Goal: Task Accomplishment & Management: Use online tool/utility

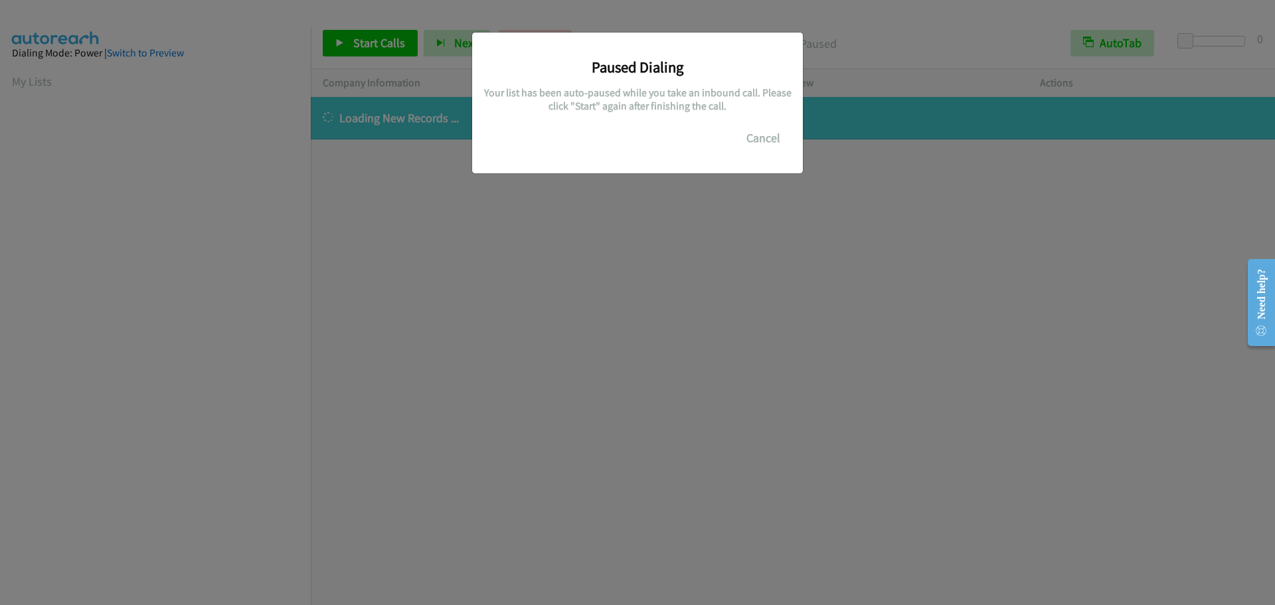
scroll to position [140, 0]
click at [756, 133] on button "Cancel" at bounding box center [763, 138] width 59 height 27
click at [749, 145] on button "Cancel" at bounding box center [763, 138] width 59 height 27
click at [287, 159] on div "Paused Dialing Your list has been auto-paused while you take an inbound call. P…" at bounding box center [637, 308] width 1275 height 593
drag, startPoint x: 362, startPoint y: 106, endPoint x: 282, endPoint y: 56, distance: 94.5
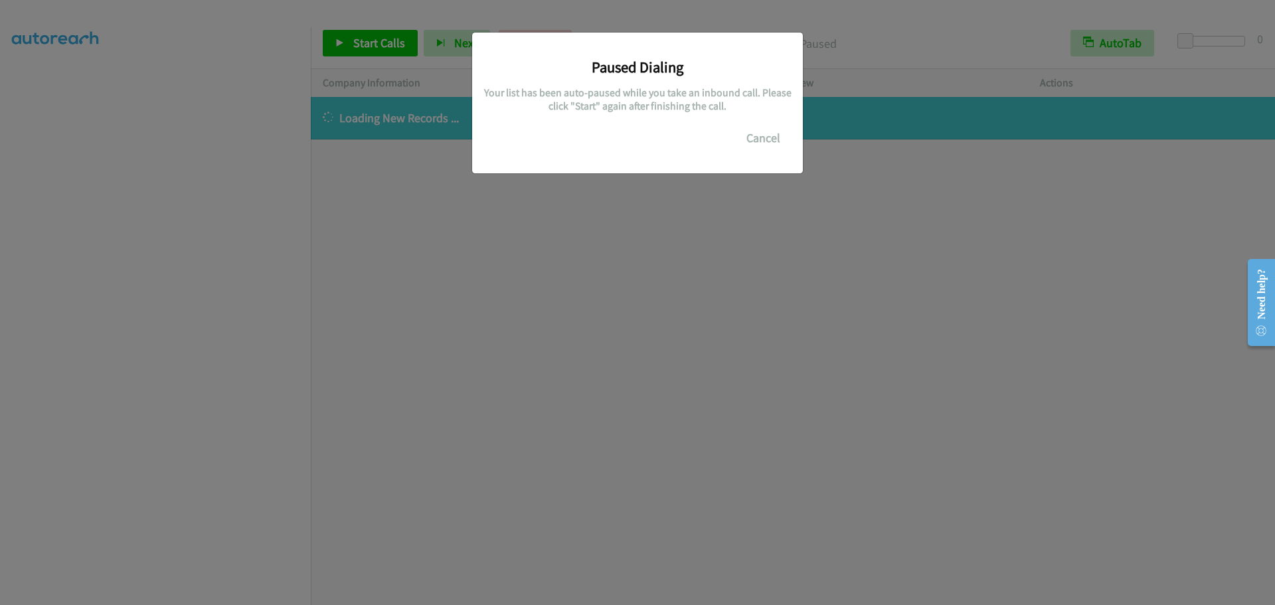
click at [361, 104] on div "Paused Dialing Your list has been auto-paused while you take an inbound call. P…" at bounding box center [637, 308] width 1275 height 593
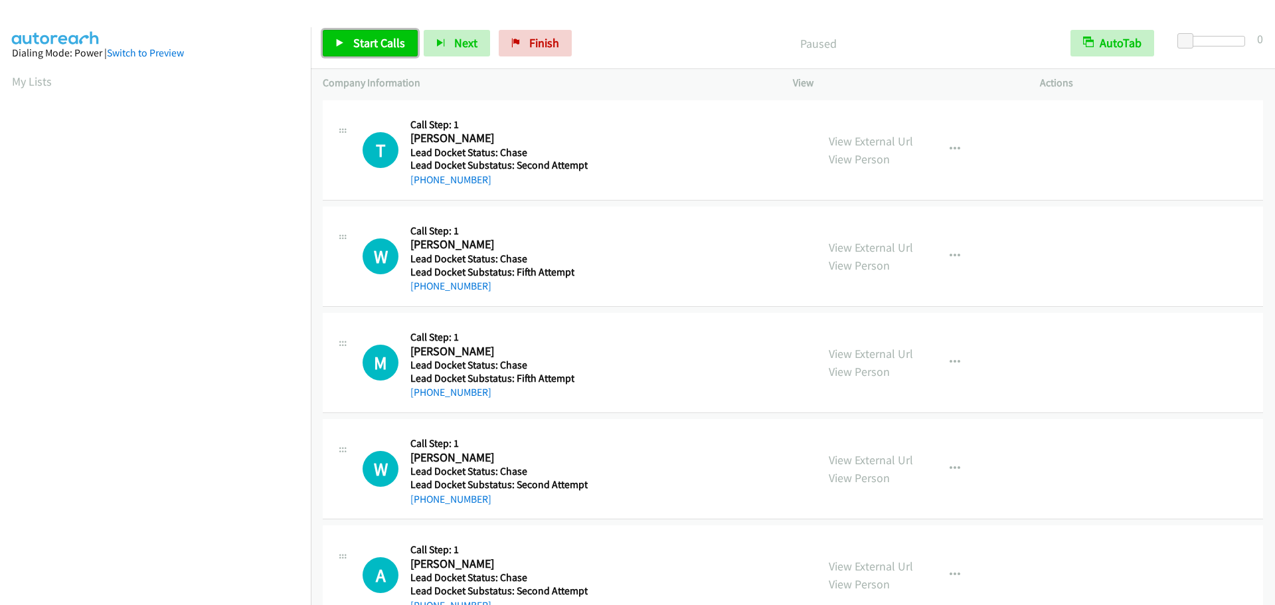
click at [374, 41] on span "Start Calls" at bounding box center [379, 42] width 52 height 15
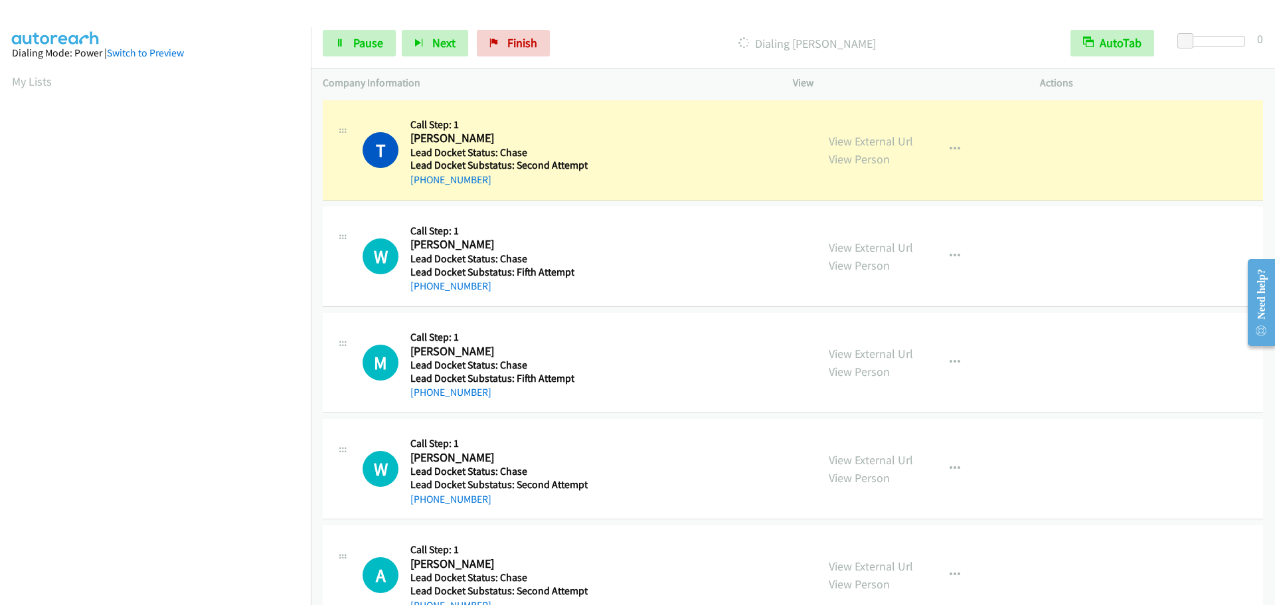
scroll to position [140, 0]
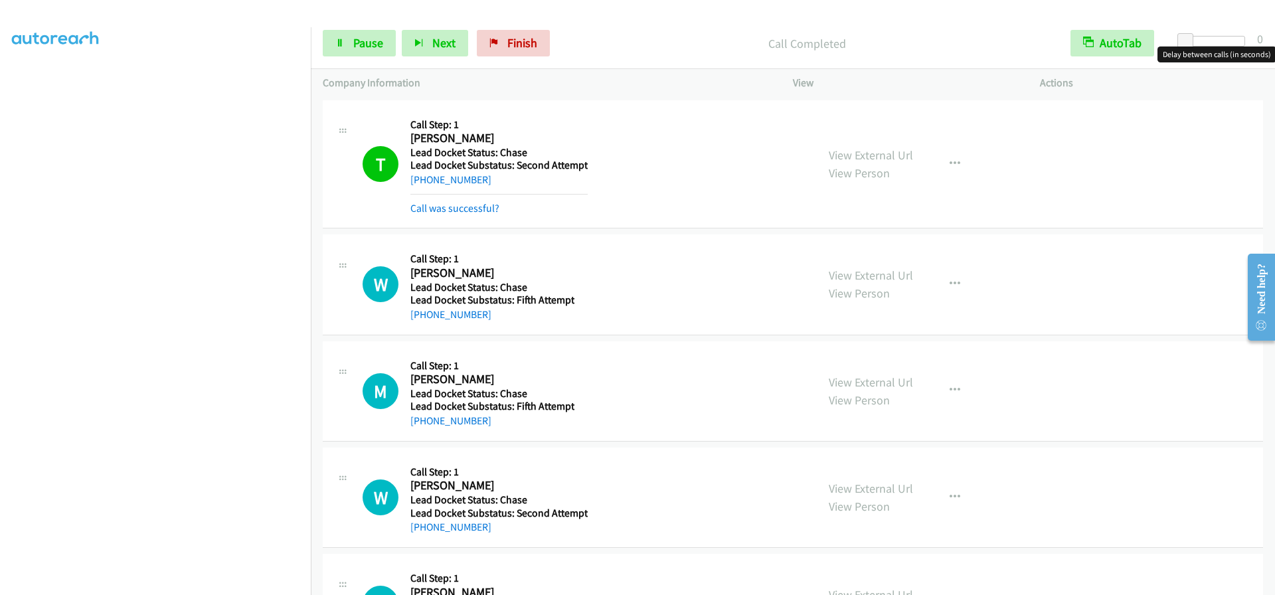
click at [1206, 38] on div at bounding box center [1214, 41] width 61 height 11
click at [1239, 42] on div at bounding box center [1214, 41] width 61 height 11
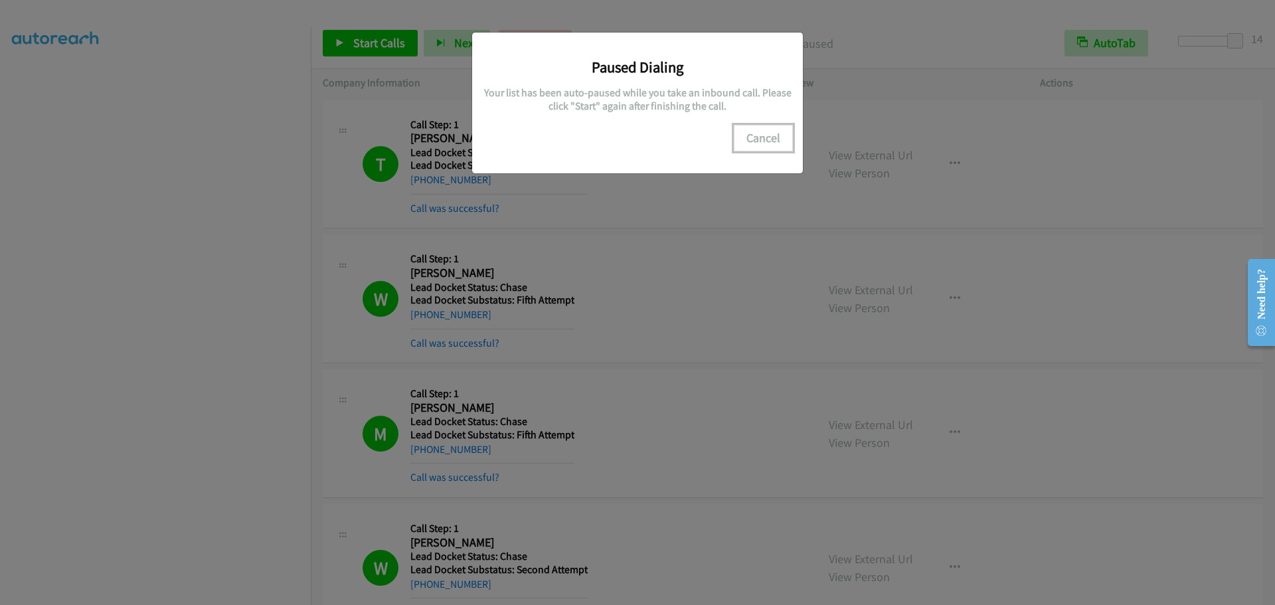
click at [760, 133] on button "Cancel" at bounding box center [763, 138] width 59 height 27
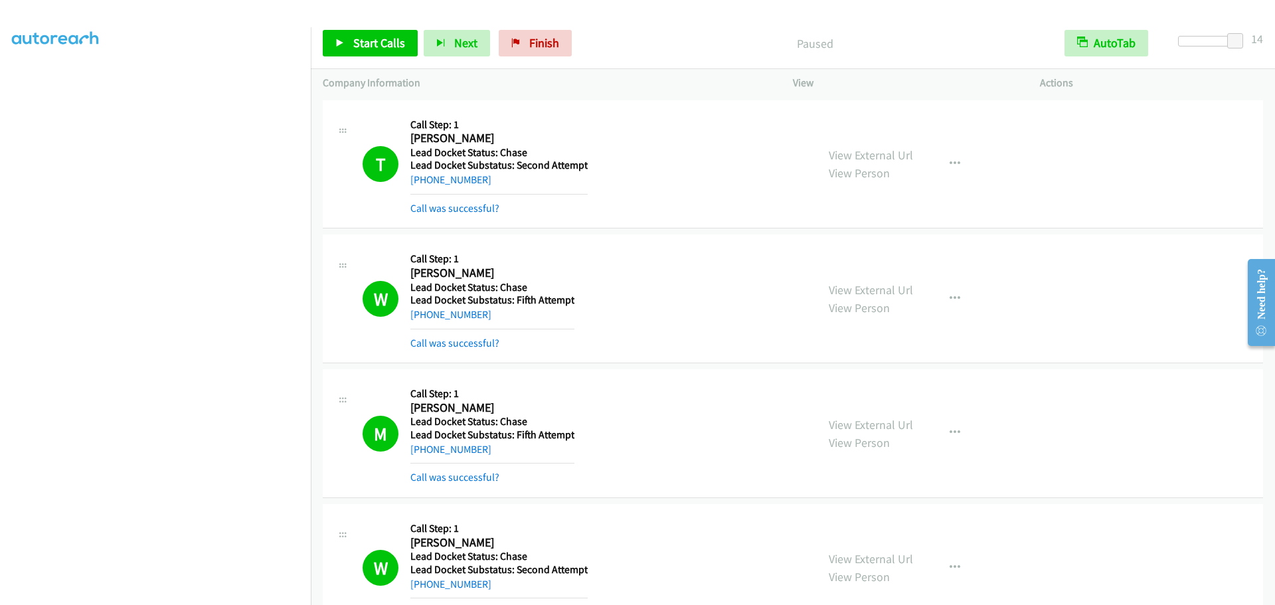
click at [372, 21] on div "Start Calls Pause Next Finish Paused AutoTab AutoTab 14" at bounding box center [793, 43] width 964 height 51
click at [371, 27] on div "Start Calls Pause Next Finish Paused AutoTab AutoTab 14" at bounding box center [793, 43] width 964 height 51
click at [359, 54] on link "Start Calls" at bounding box center [370, 43] width 95 height 27
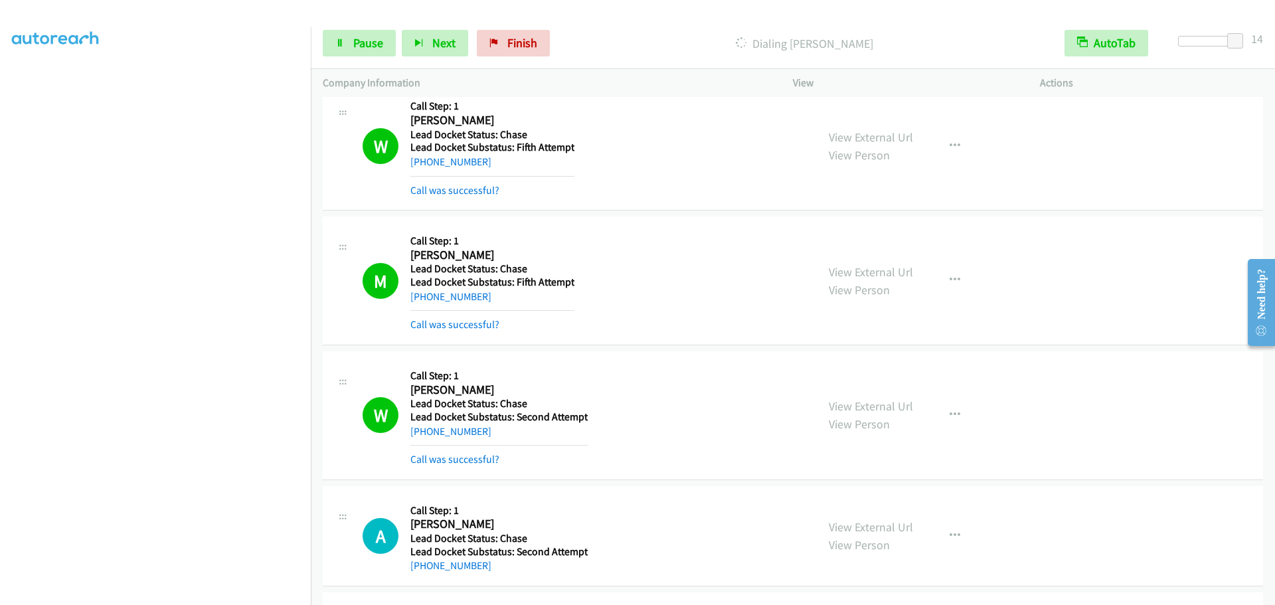
scroll to position [0, 0]
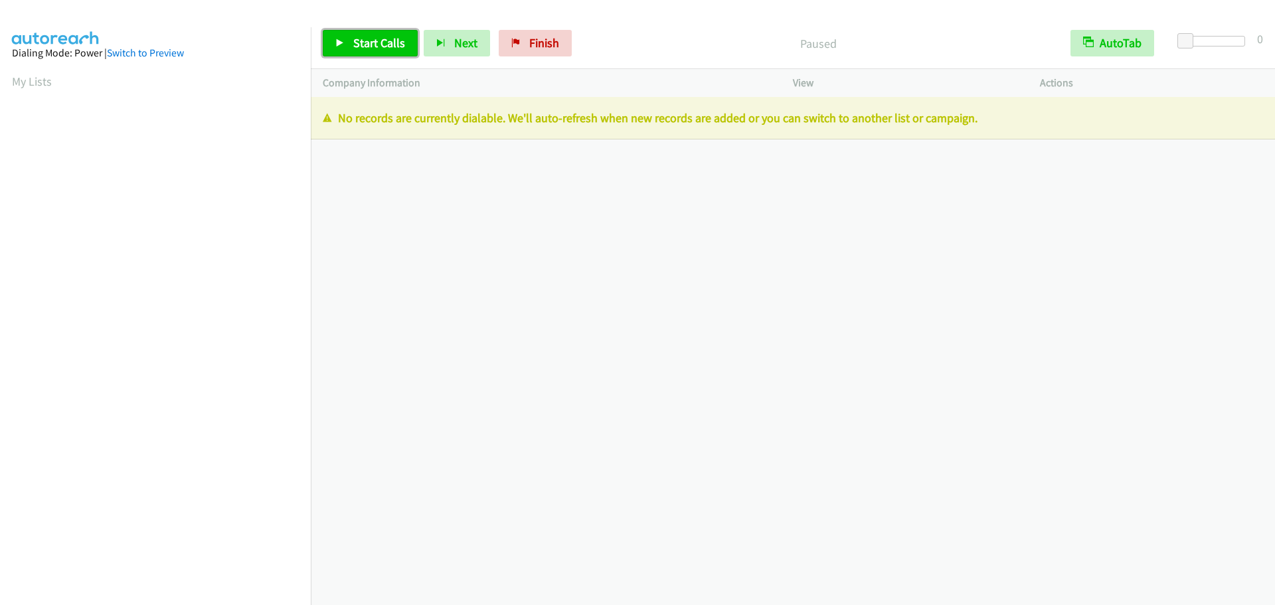
click at [365, 50] on link "Start Calls" at bounding box center [370, 43] width 95 height 27
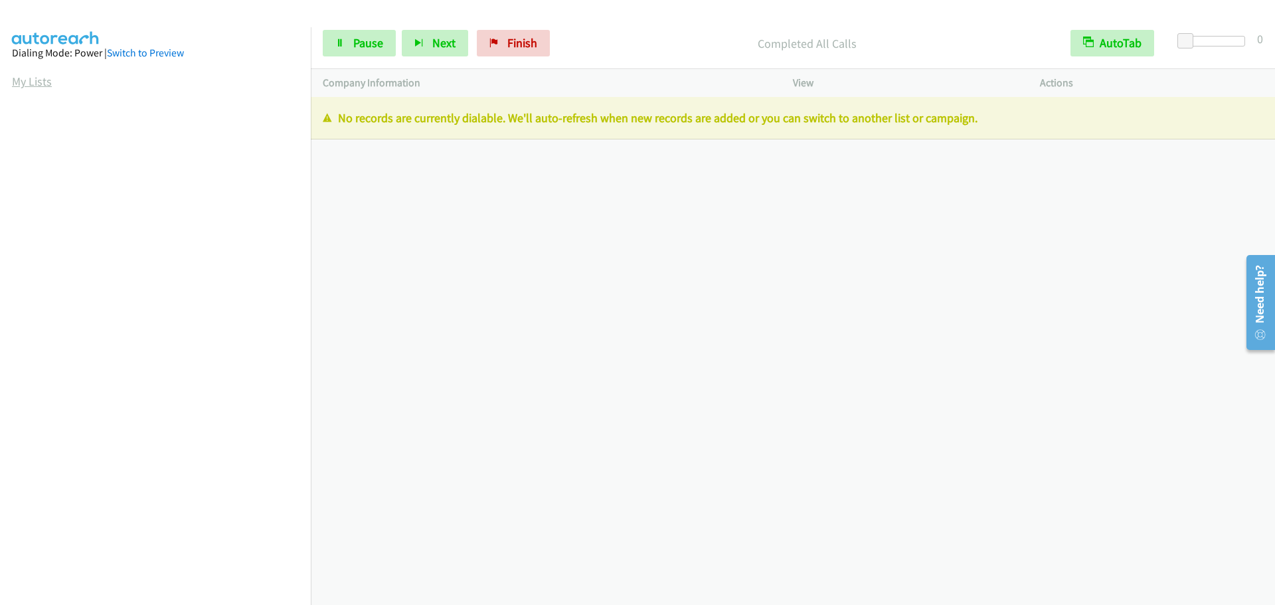
click at [23, 82] on link "My Lists" at bounding box center [32, 81] width 40 height 15
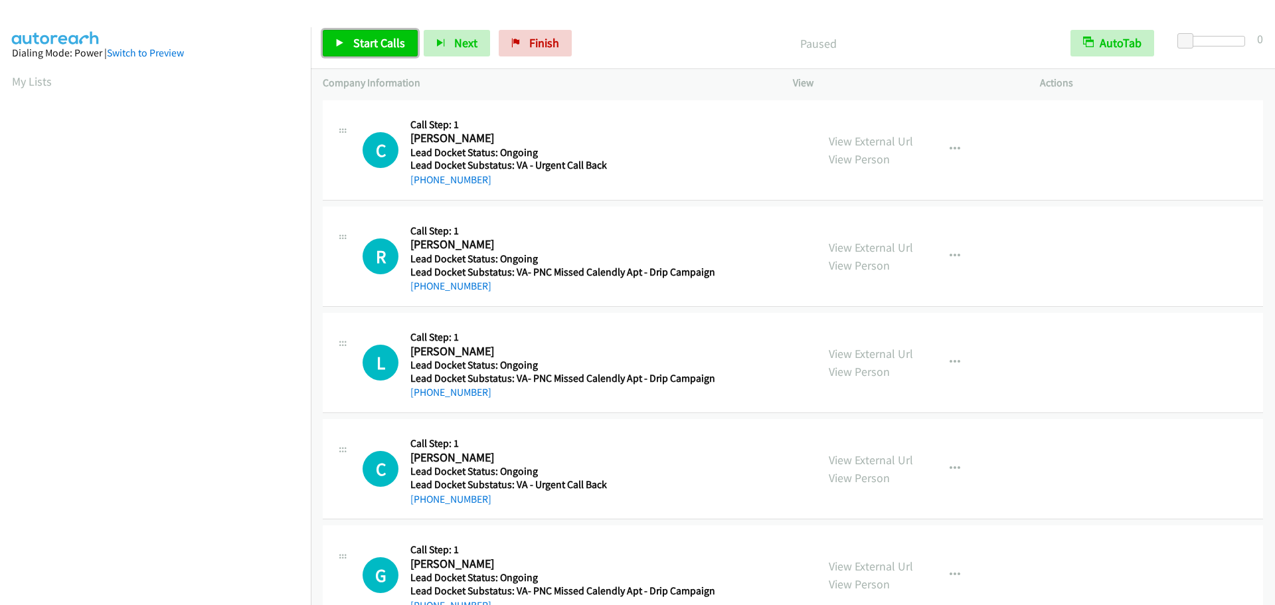
click at [353, 44] on link "Start Calls" at bounding box center [370, 43] width 95 height 27
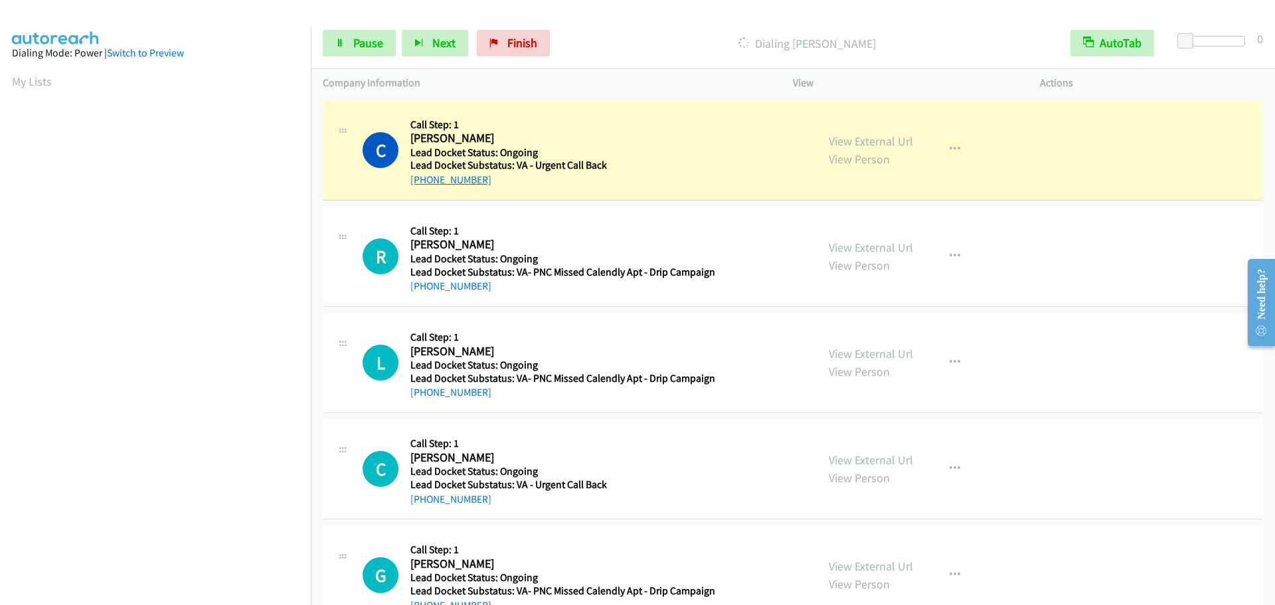
drag, startPoint x: 487, startPoint y: 182, endPoint x: 422, endPoint y: 185, distance: 65.8
click at [422, 184] on div "[PHONE_NUMBER]" at bounding box center [560, 180] width 300 height 16
copy link "[PHONE_NUMBER]"
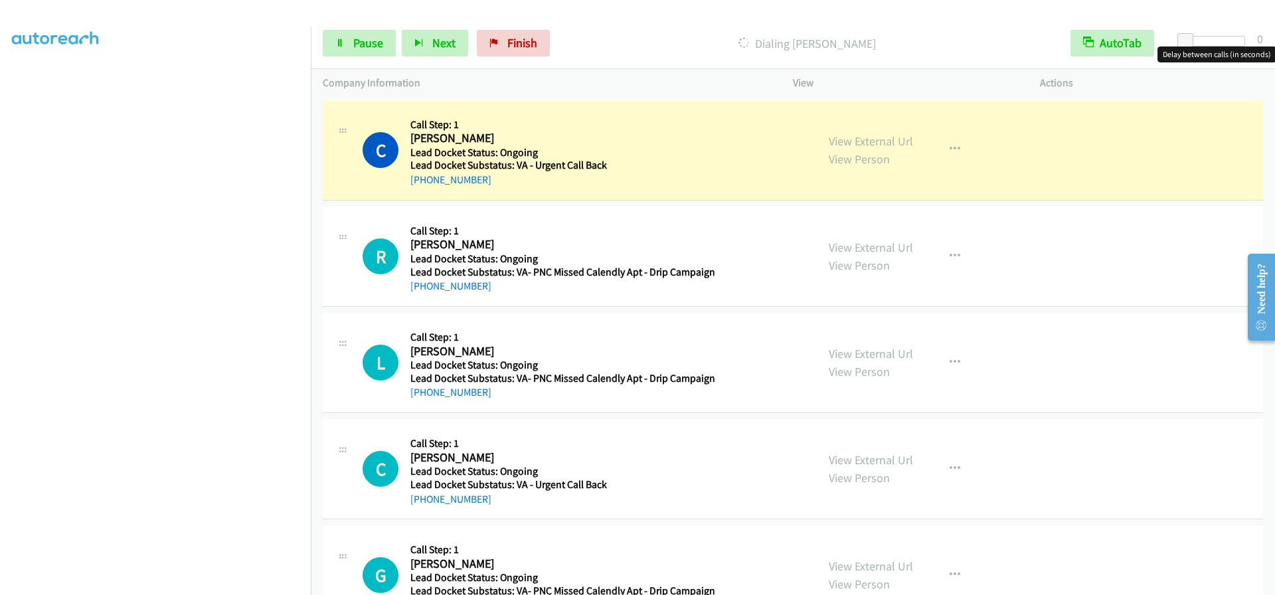
drag, startPoint x: 1236, startPoint y: 42, endPoint x: 1230, endPoint y: 46, distance: 6.8
click at [1236, 42] on div at bounding box center [1214, 41] width 61 height 11
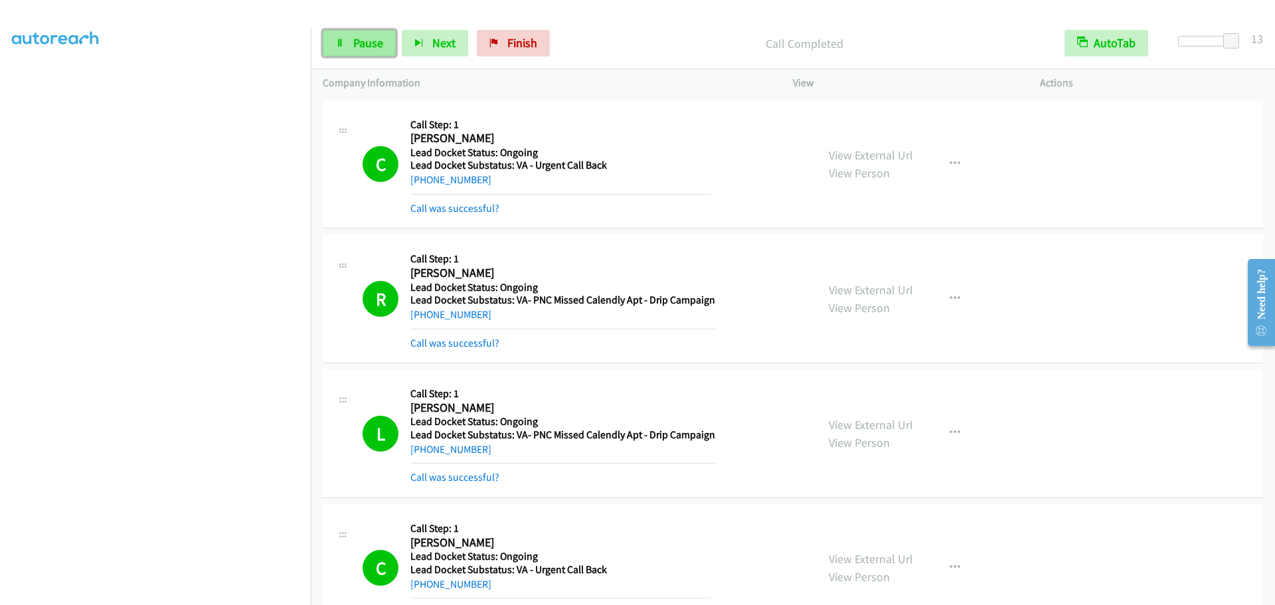
click at [339, 46] on icon at bounding box center [339, 43] width 9 height 9
click at [351, 41] on link "Start Calls" at bounding box center [370, 43] width 95 height 27
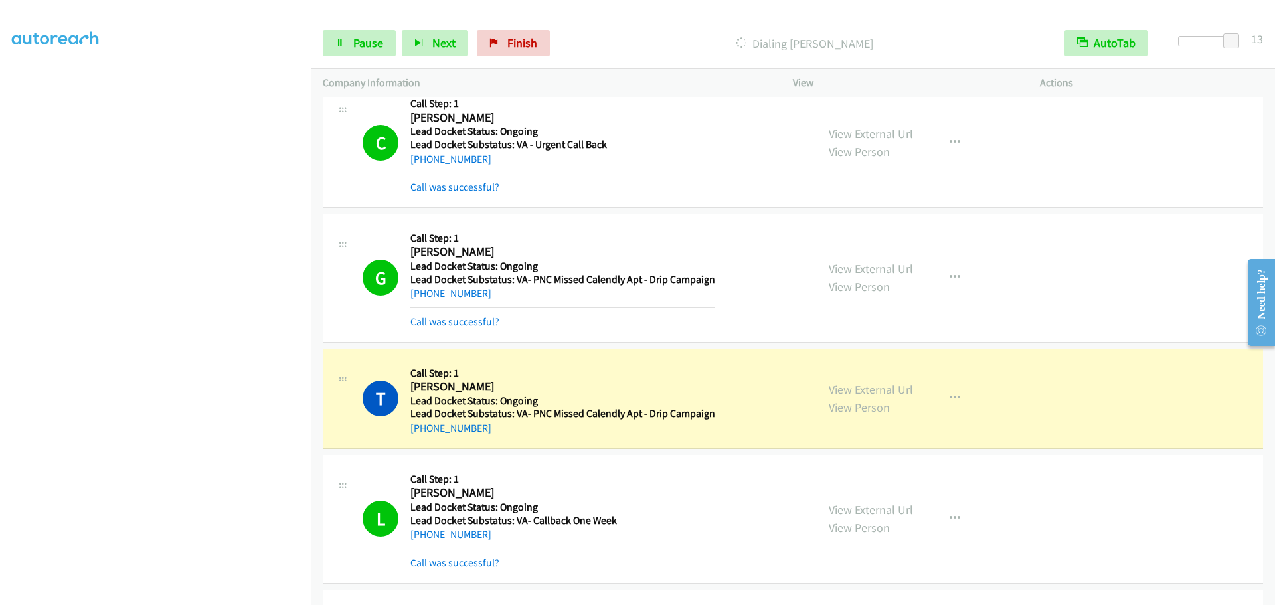
scroll to position [0, 0]
click at [341, 42] on icon at bounding box center [339, 43] width 9 height 9
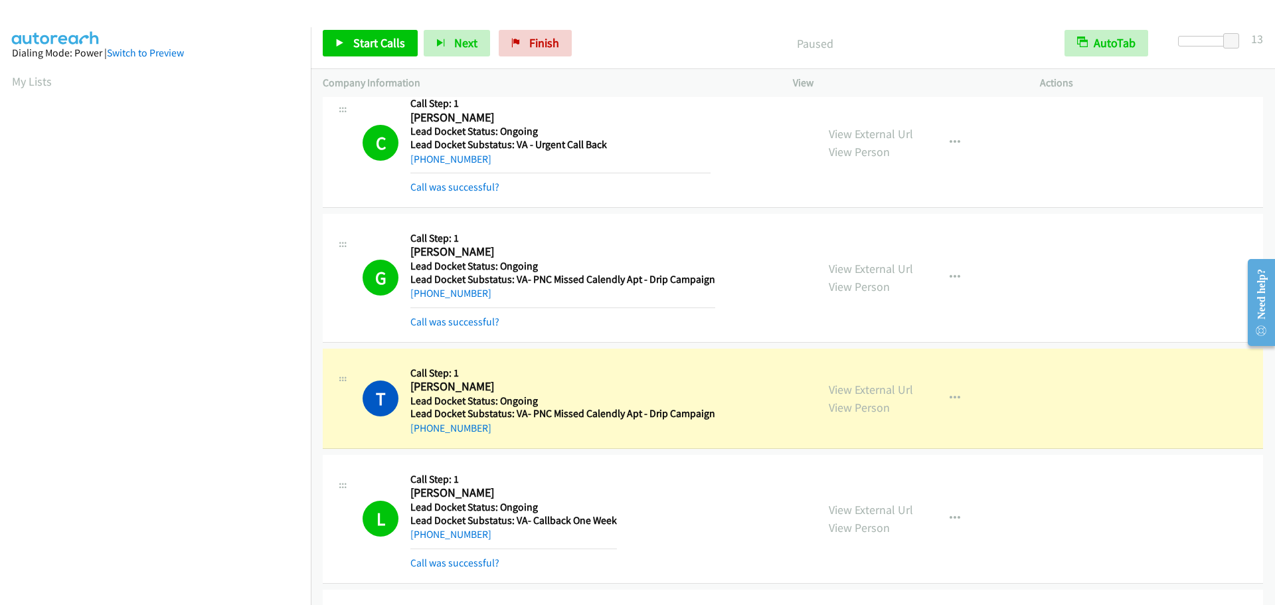
scroll to position [140, 0]
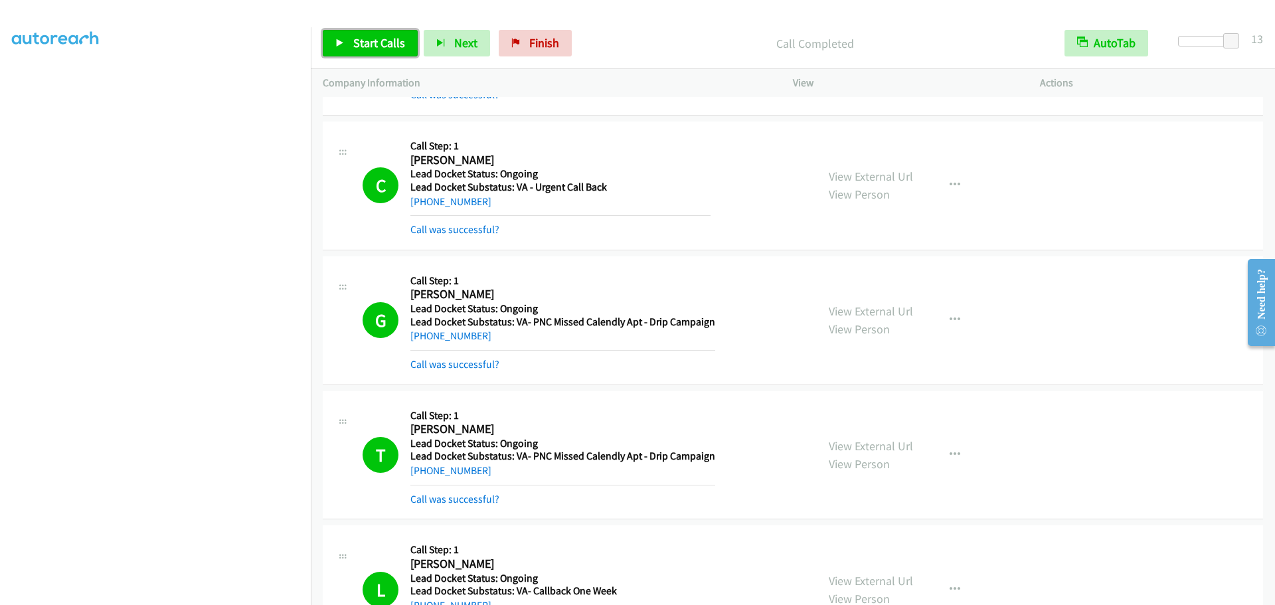
click at [335, 52] on link "Start Calls" at bounding box center [370, 43] width 95 height 27
